Goal: Check status: Check status

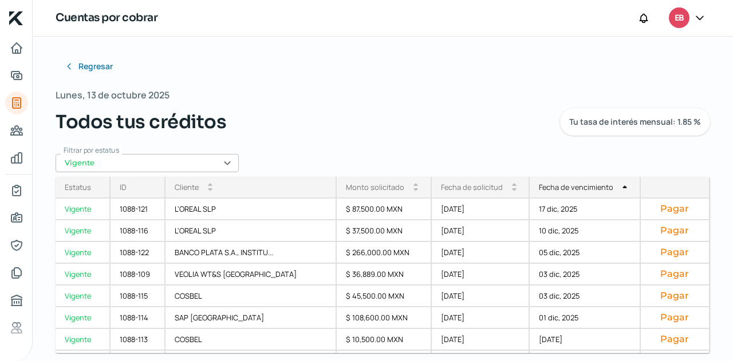
scroll to position [280, 0]
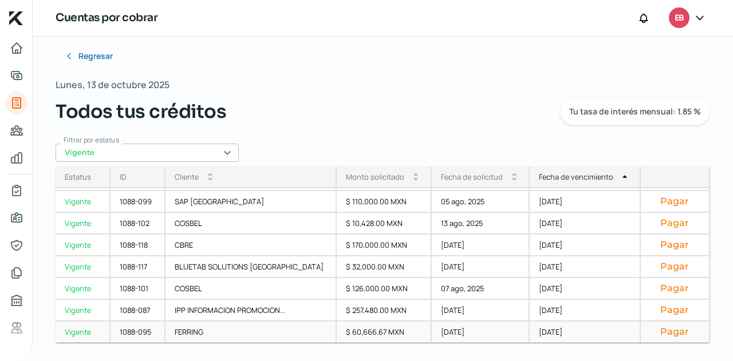
click at [486, 336] on div "[DATE]" at bounding box center [481, 333] width 98 height 22
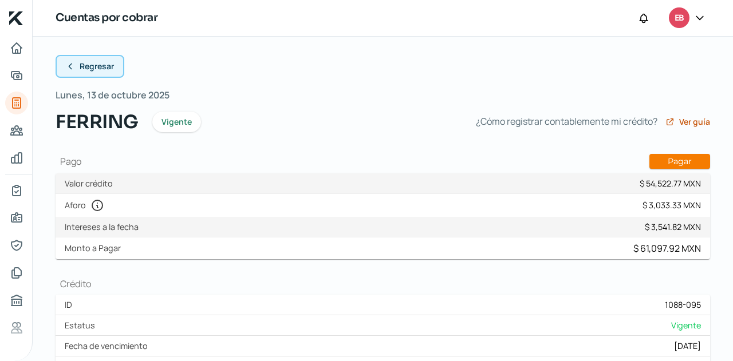
click at [90, 65] on span "Regresar" at bounding box center [97, 66] width 34 height 8
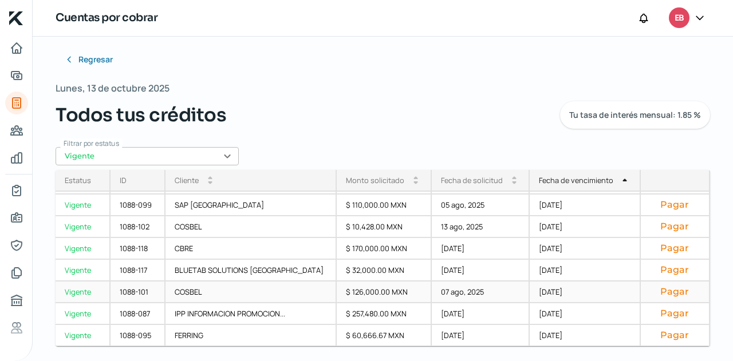
scroll to position [10, 0]
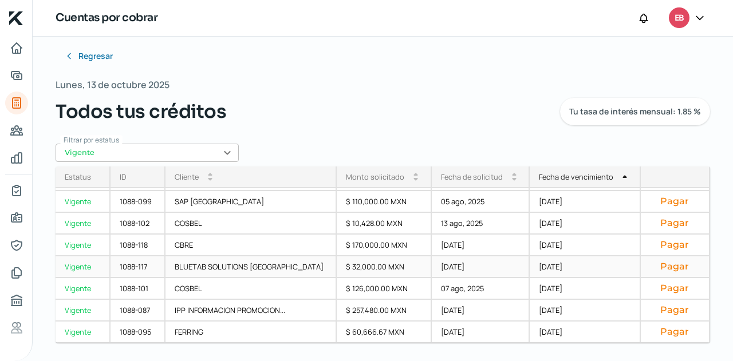
click at [445, 266] on div "[DATE]" at bounding box center [481, 268] width 98 height 22
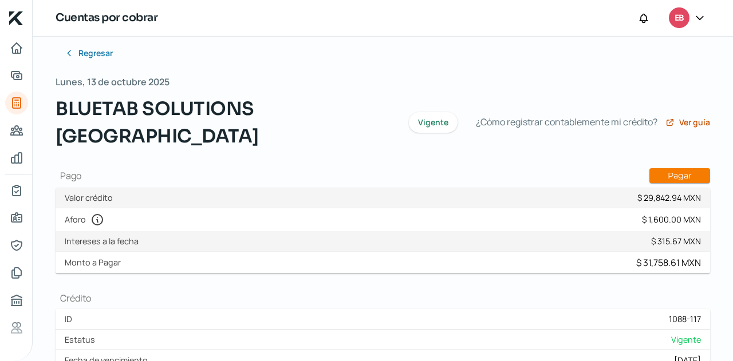
scroll to position [10, 0]
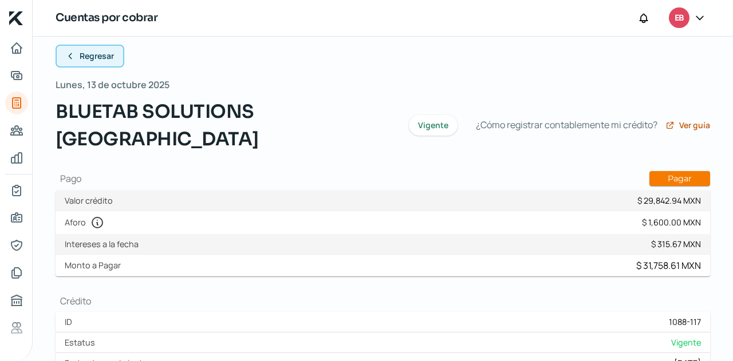
click at [105, 56] on span "Regresar" at bounding box center [97, 56] width 34 height 8
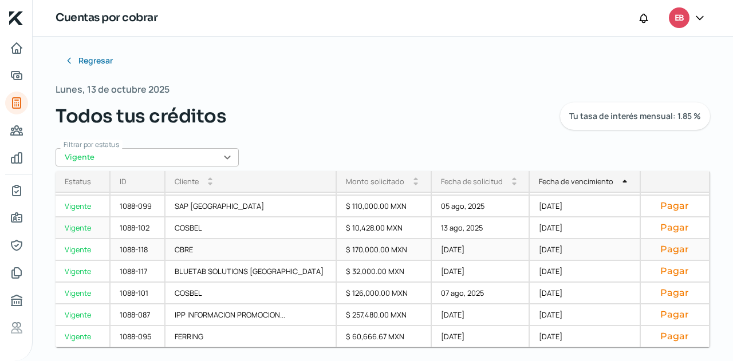
scroll to position [10, 0]
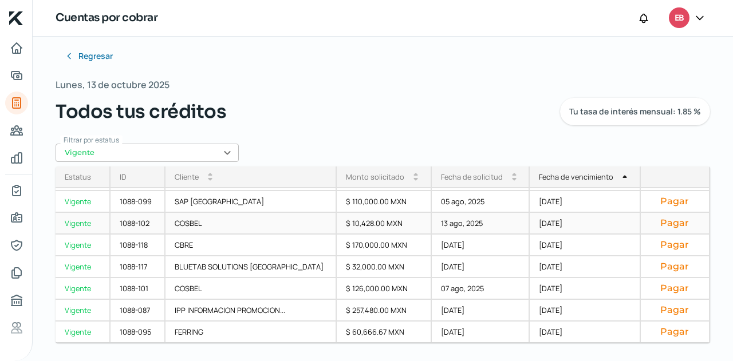
click at [376, 231] on div "$ 10,428.00 MXN" at bounding box center [384, 224] width 95 height 22
